Goal: Find specific page/section: Find specific page/section

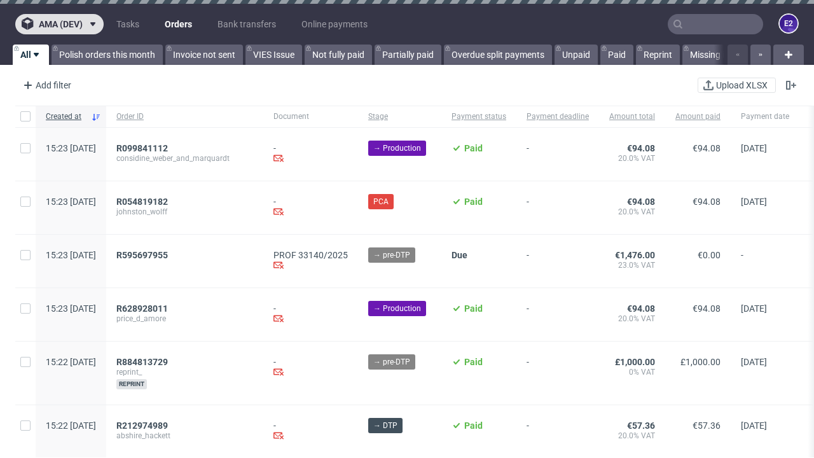
click at [59, 24] on span "ama (dev)" at bounding box center [61, 24] width 44 height 9
